Goal: Find specific page/section: Find specific page/section

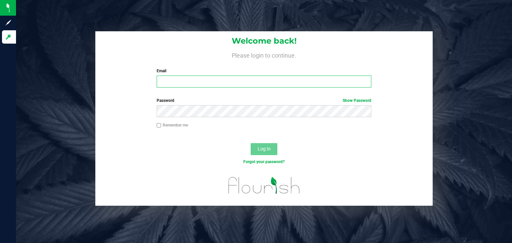
type input "[EMAIL_ADDRESS][DOMAIN_NAME]"
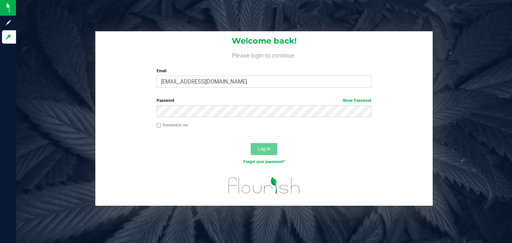
click at [159, 126] on input "Remember me" at bounding box center [159, 125] width 5 height 5
checkbox input "true"
click at [258, 146] on span "Log In" at bounding box center [264, 148] width 13 height 5
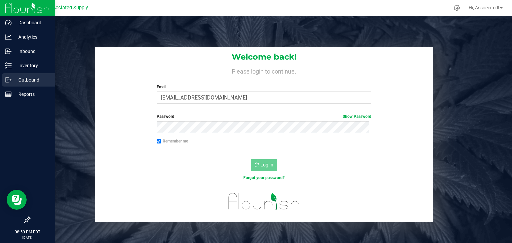
click at [25, 81] on p "Outbound" at bounding box center [32, 80] width 40 height 8
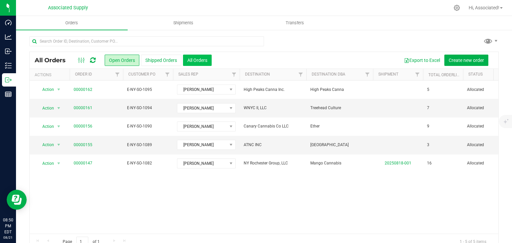
click at [191, 56] on button "All Orders" at bounding box center [197, 60] width 29 height 11
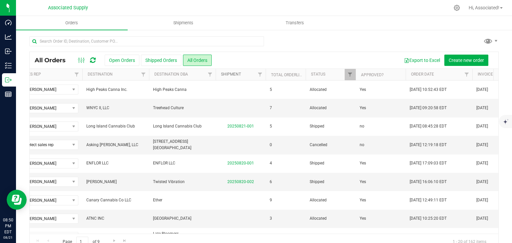
click at [228, 76] on link "Shipment" at bounding box center [231, 74] width 20 height 5
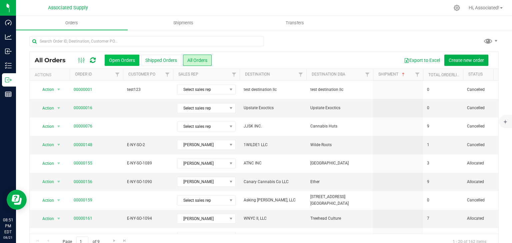
click at [112, 61] on button "Open Orders" at bounding box center [122, 60] width 35 height 11
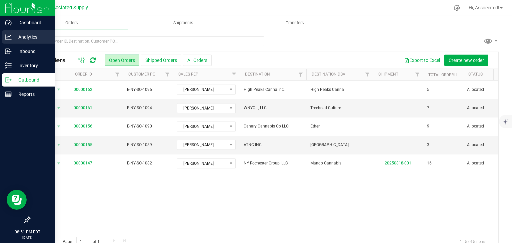
click at [41, 36] on p "Analytics" at bounding box center [32, 37] width 40 height 8
